Goal: Navigation & Orientation: Find specific page/section

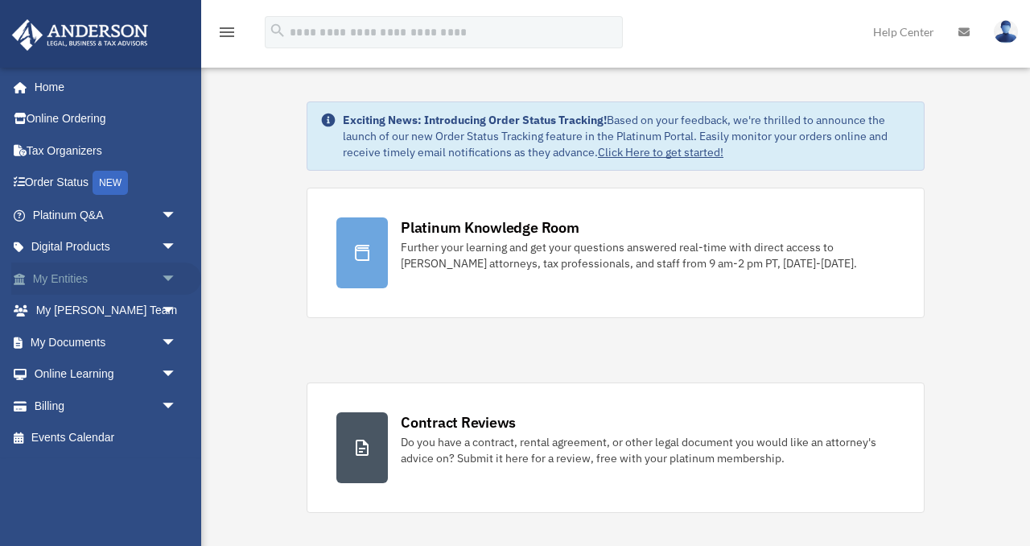
click at [167, 279] on span "arrow_drop_down" at bounding box center [177, 278] width 32 height 33
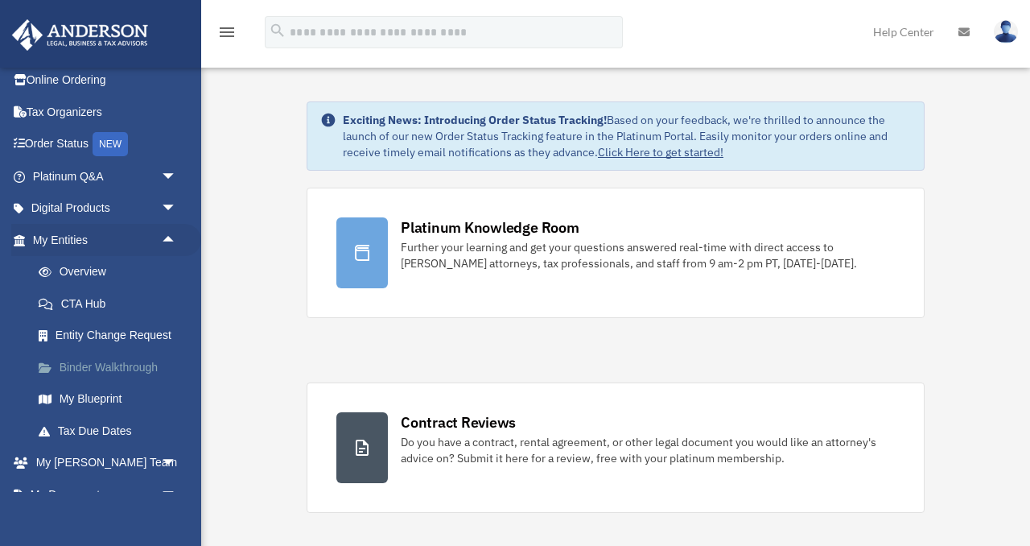
scroll to position [45, 0]
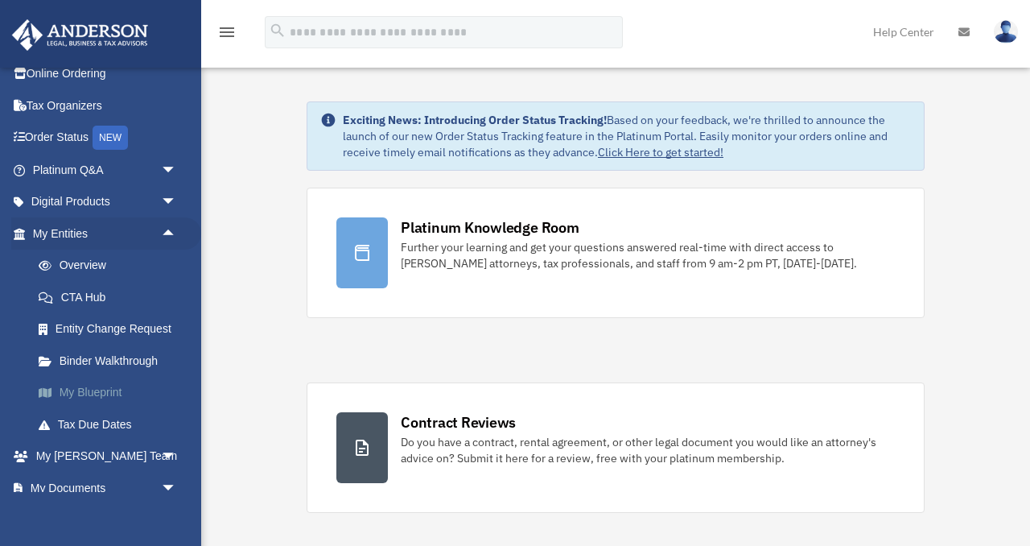
click at [128, 402] on link "My Blueprint" at bounding box center [112, 393] width 179 height 32
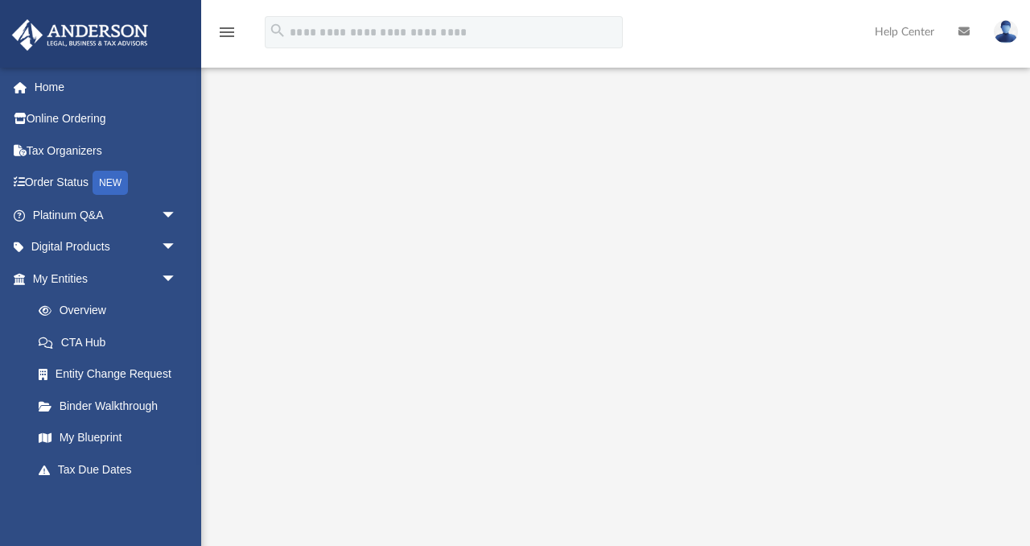
scroll to position [97, 0]
click at [117, 462] on link "Tax Due Dates" at bounding box center [112, 469] width 179 height 32
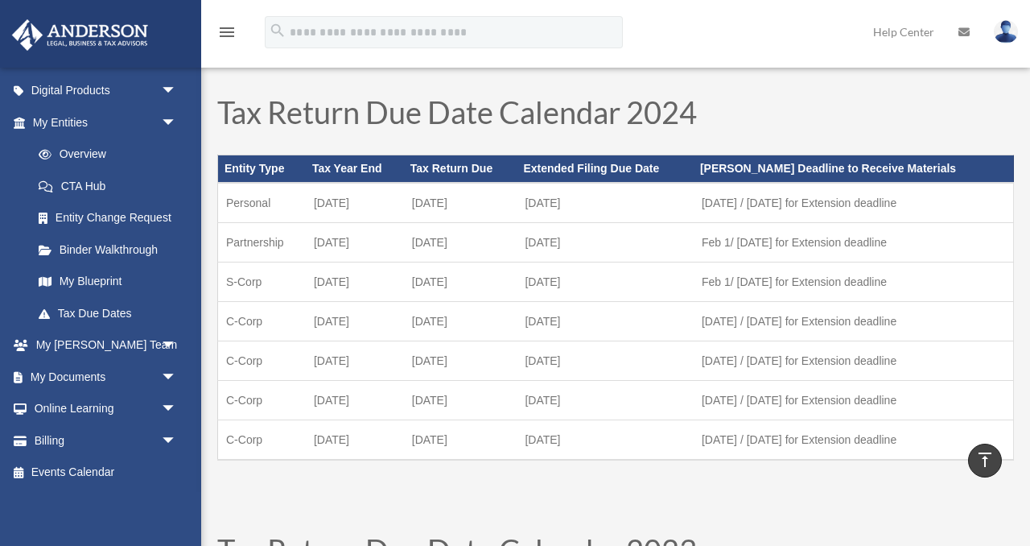
scroll to position [485, 0]
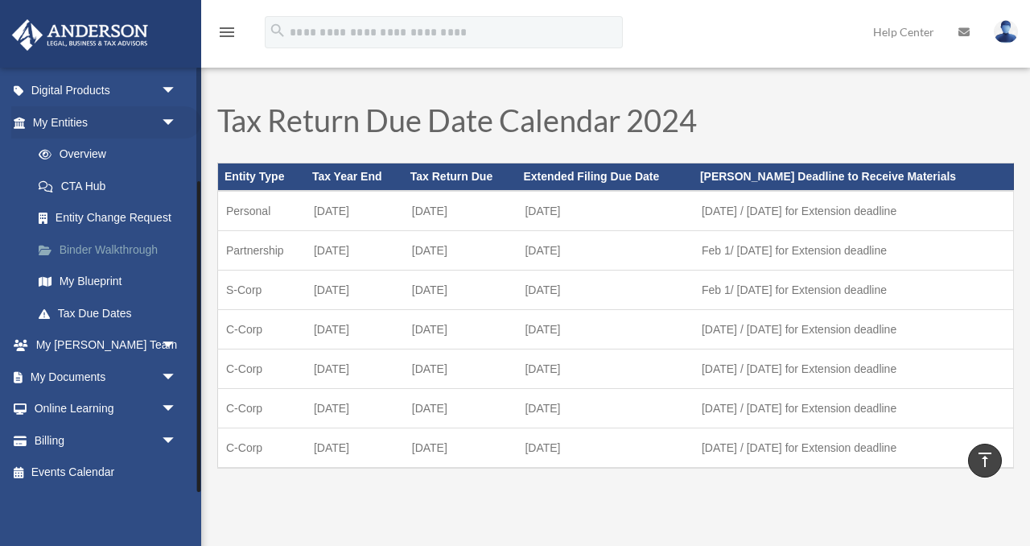
click at [119, 254] on link "Binder Walkthrough" at bounding box center [112, 249] width 179 height 32
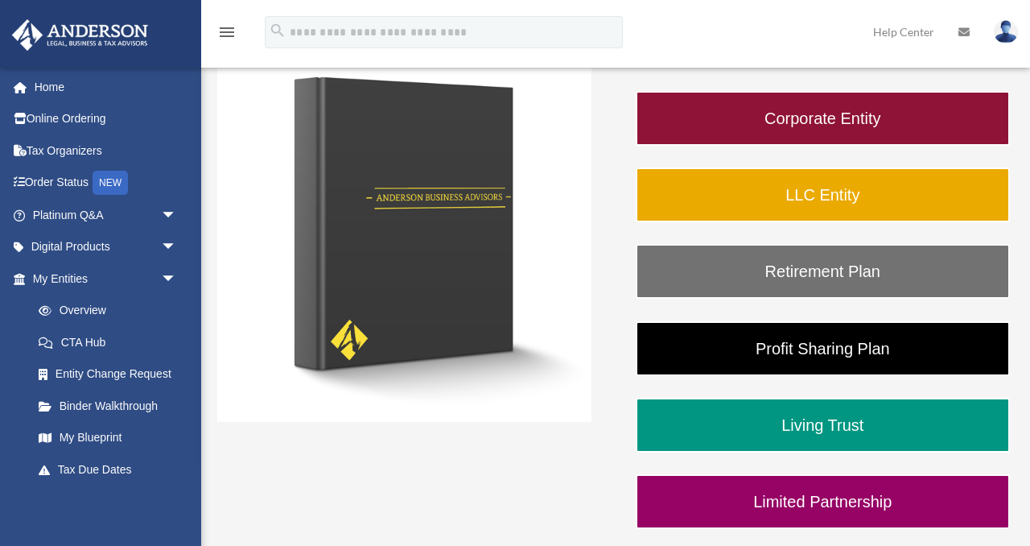
scroll to position [250, 0]
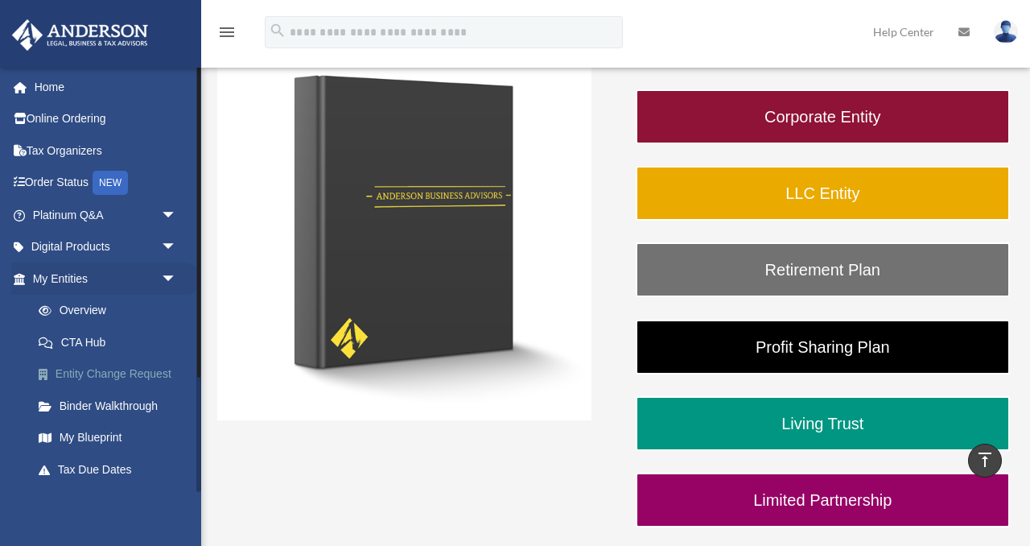
click at [155, 377] on link "Entity Change Request" at bounding box center [112, 374] width 179 height 32
